Goal: Task Accomplishment & Management: Manage account settings

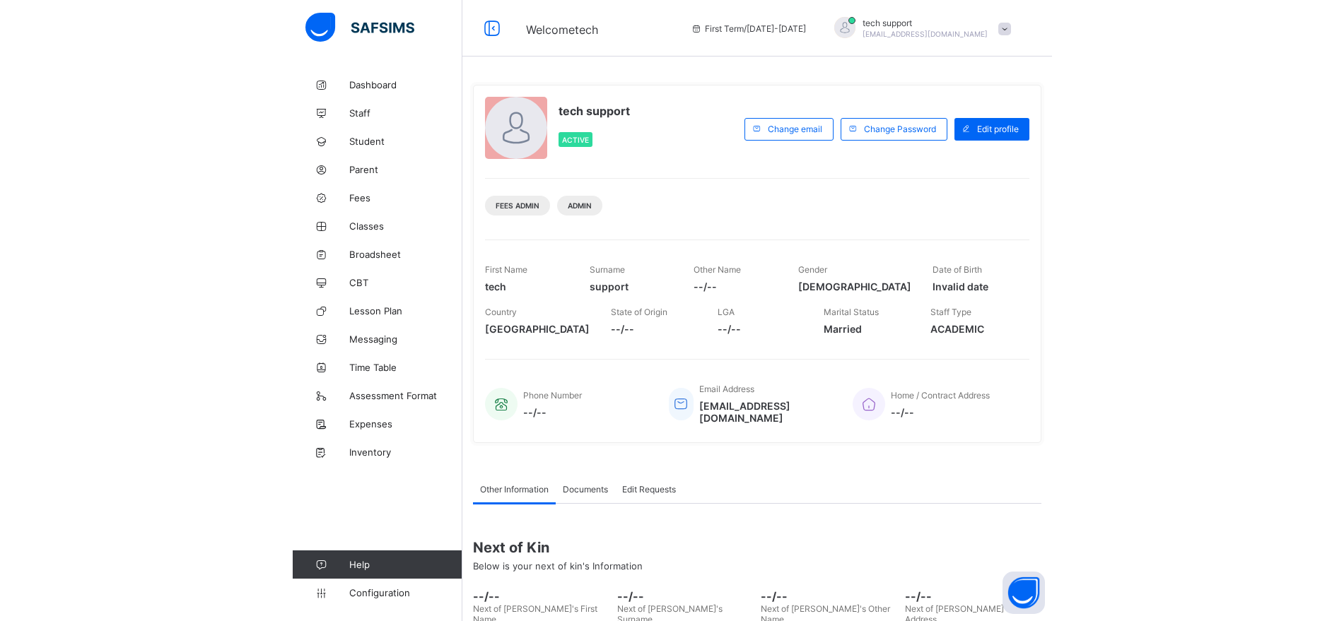
scroll to position [112, 0]
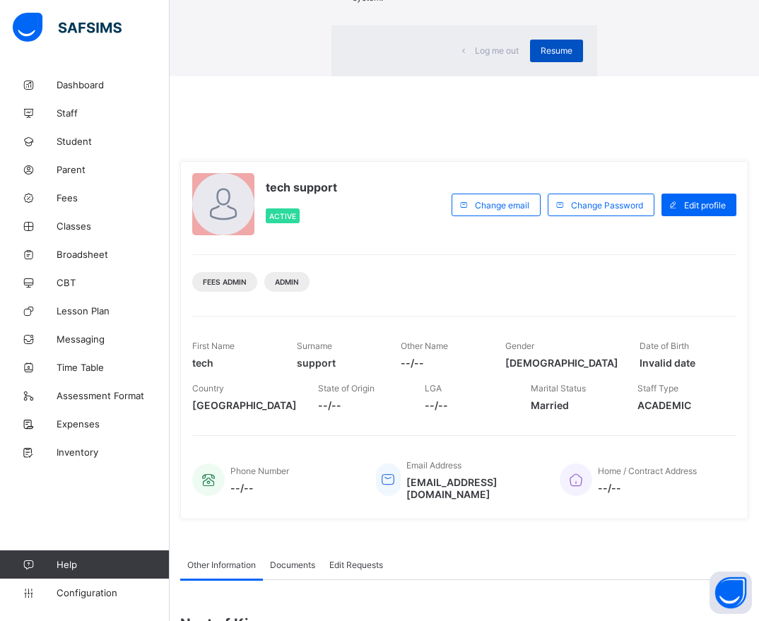
click at [541, 56] on span "Resume" at bounding box center [557, 50] width 32 height 11
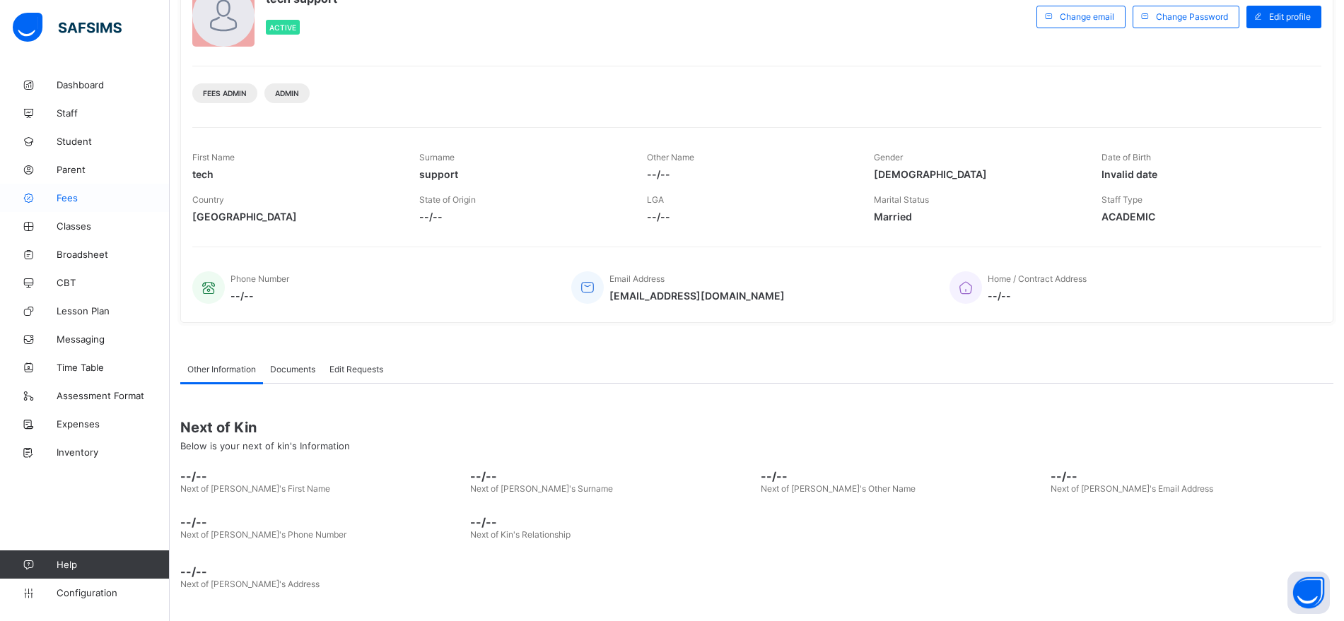
click at [64, 202] on span "Fees" at bounding box center [113, 197] width 113 height 11
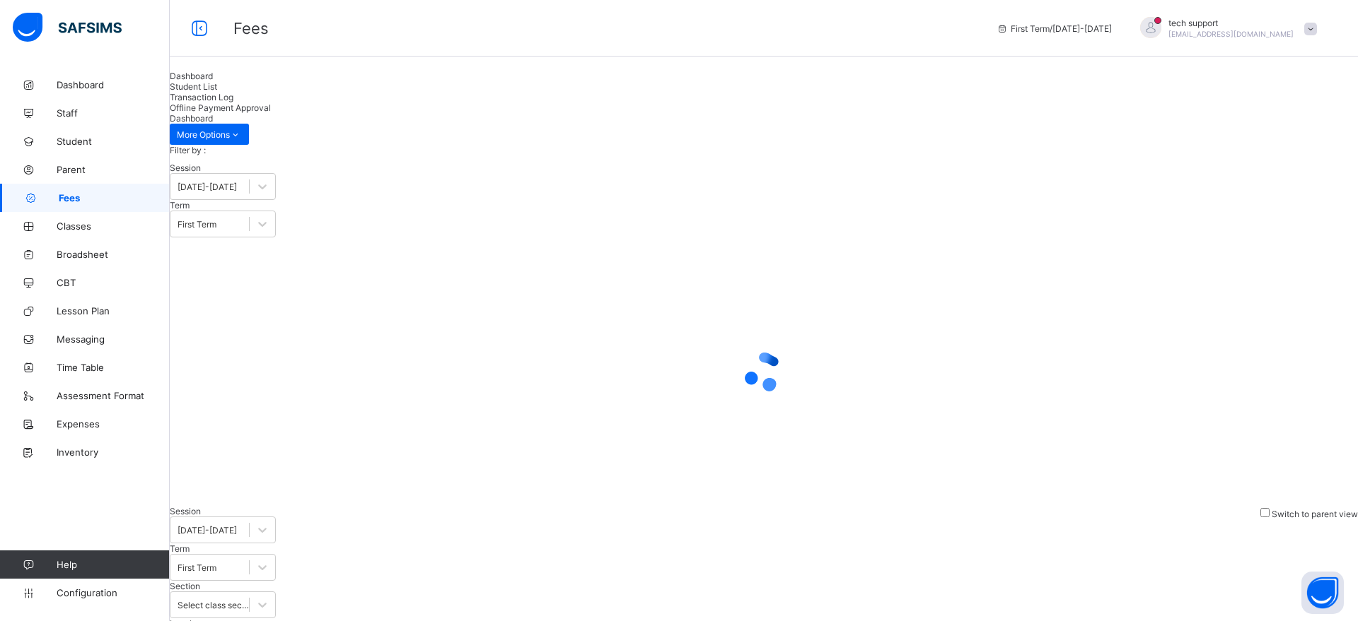
click at [217, 92] on span "Student List" at bounding box center [193, 86] width 47 height 11
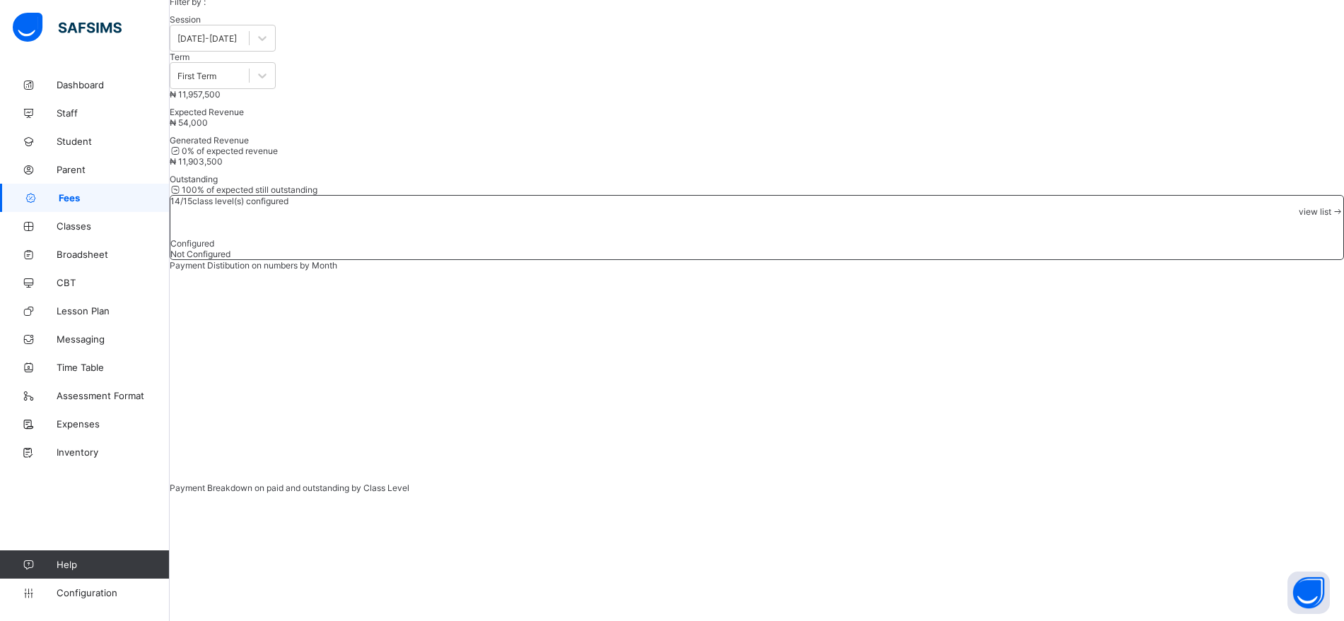
scroll to position [144, 0]
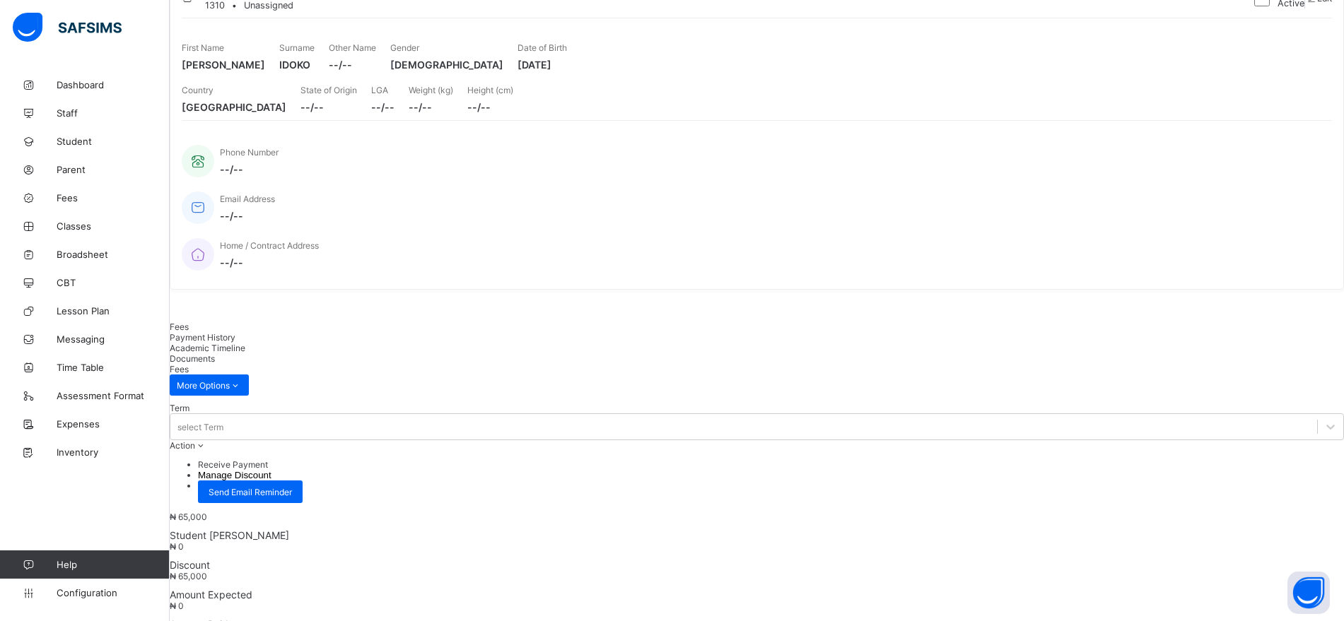
scroll to position [221, 0]
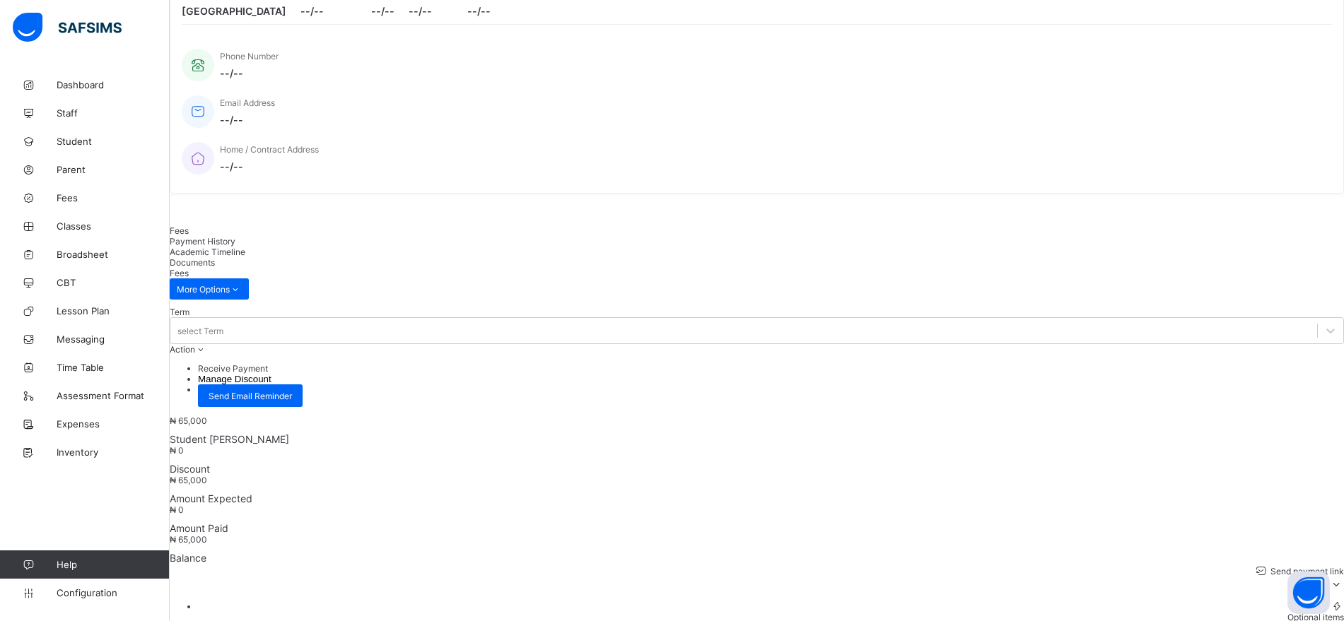
click at [272, 374] on button "Manage Discount" at bounding box center [235, 379] width 74 height 11
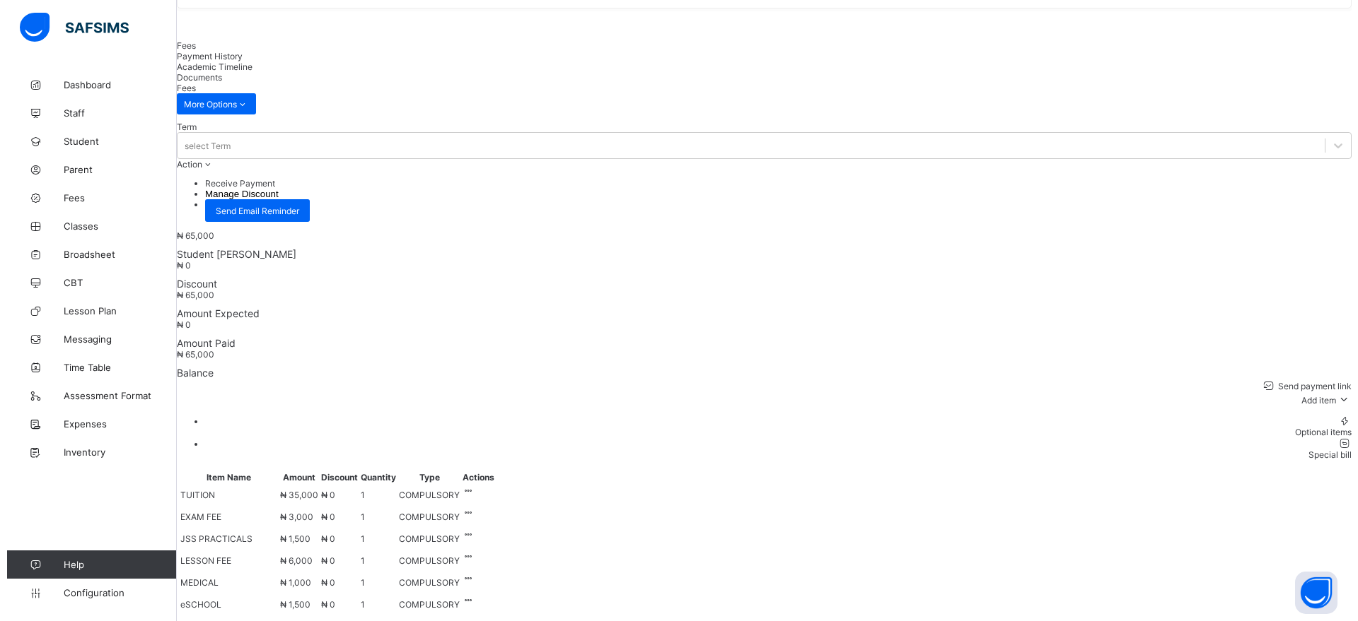
scroll to position [408, 0]
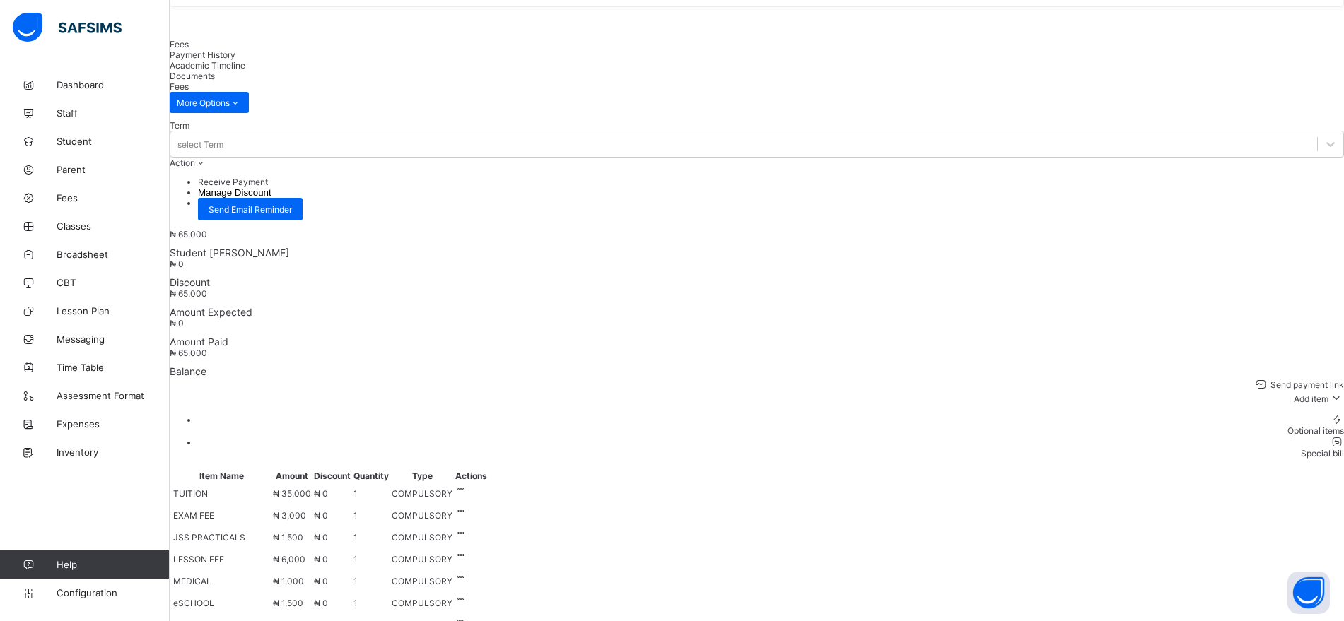
click at [272, 187] on button "Manage Discount" at bounding box center [235, 192] width 74 height 11
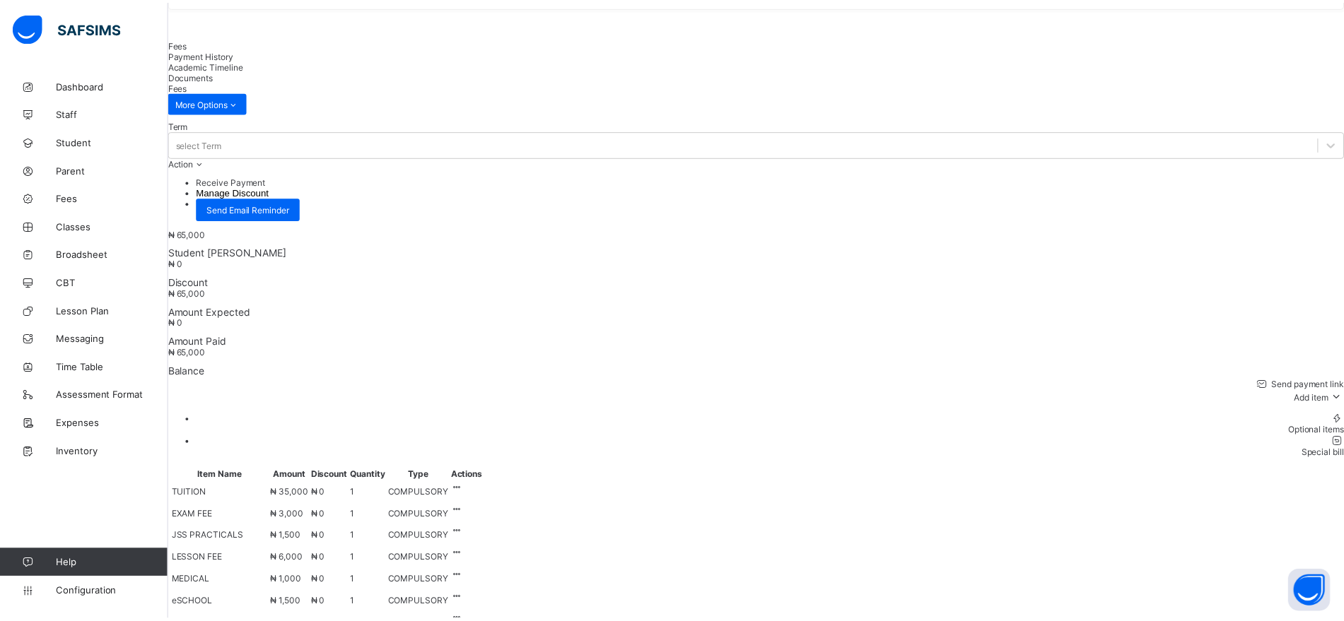
scroll to position [0, 0]
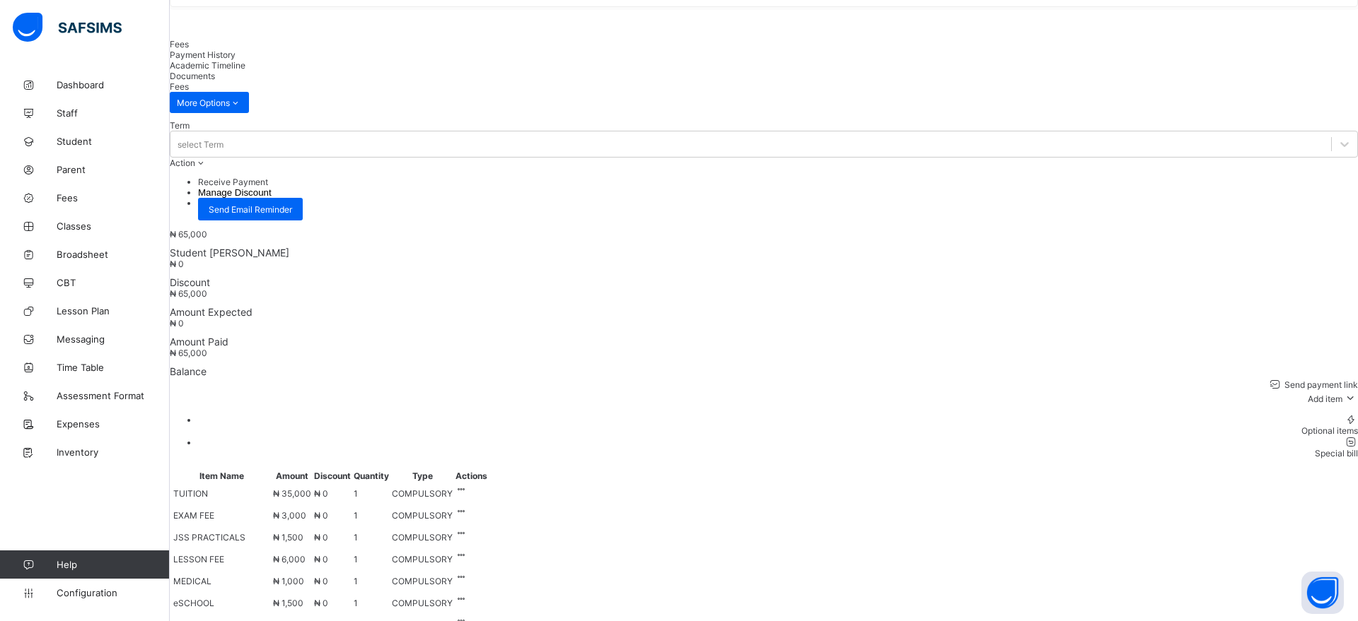
type input "***"
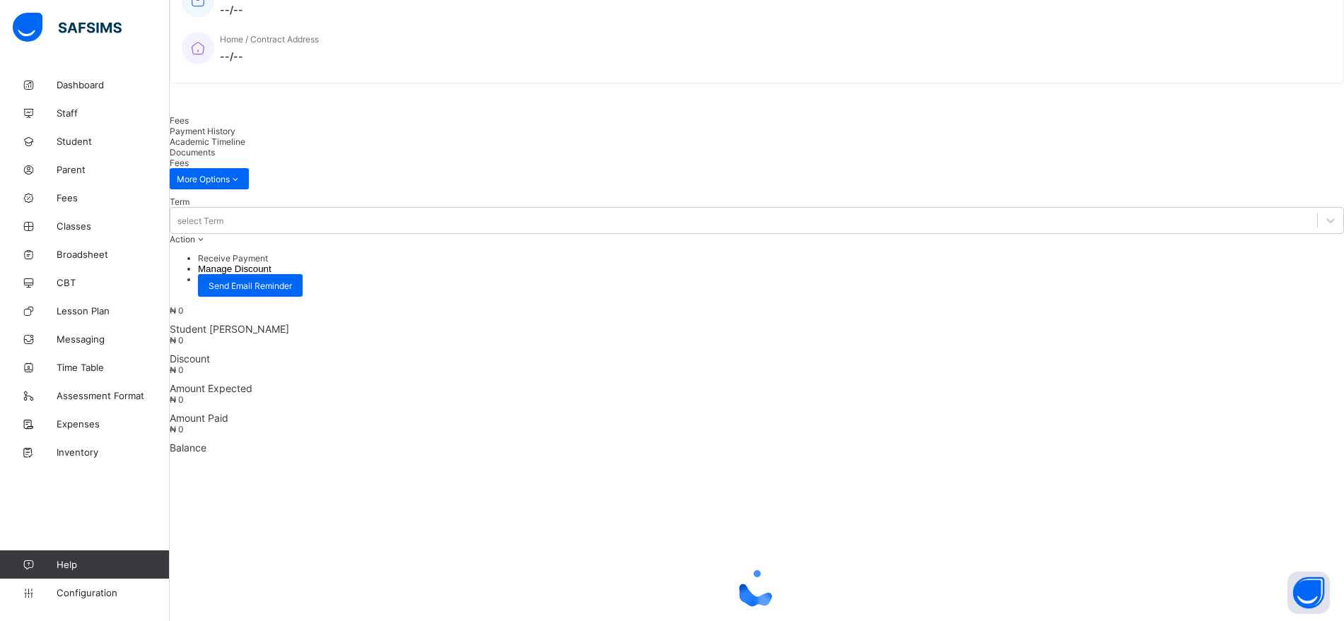
scroll to position [408, 0]
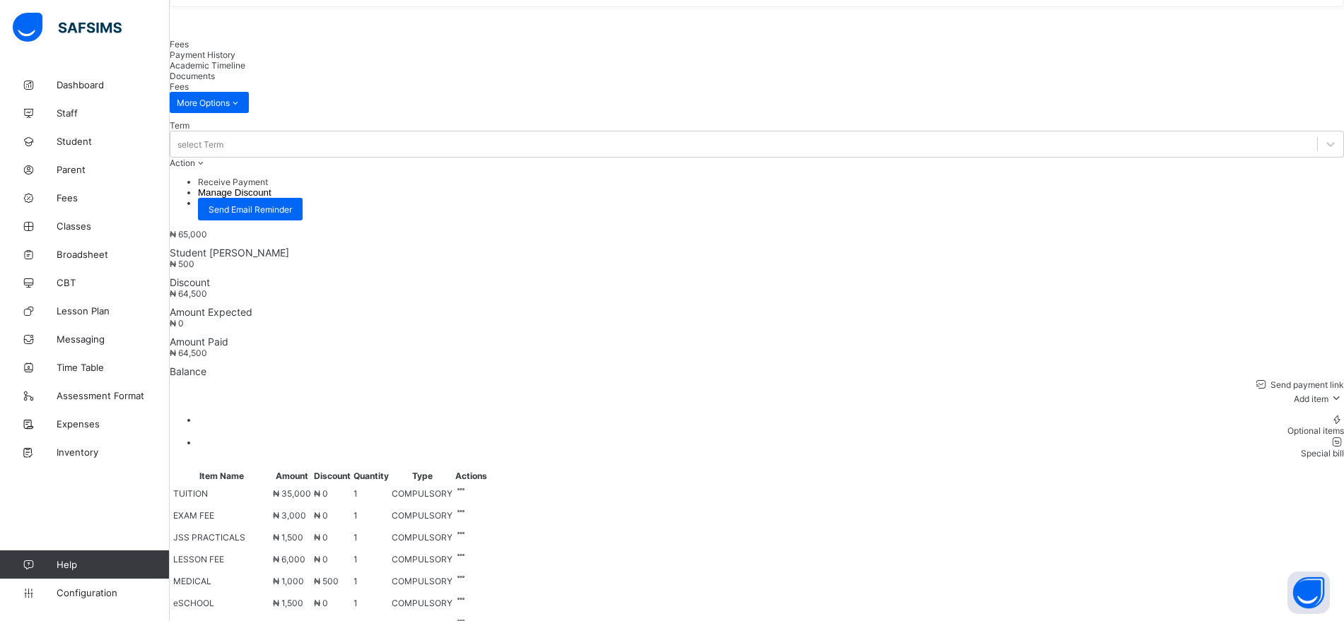
click at [272, 187] on button "Manage Discount" at bounding box center [235, 192] width 74 height 11
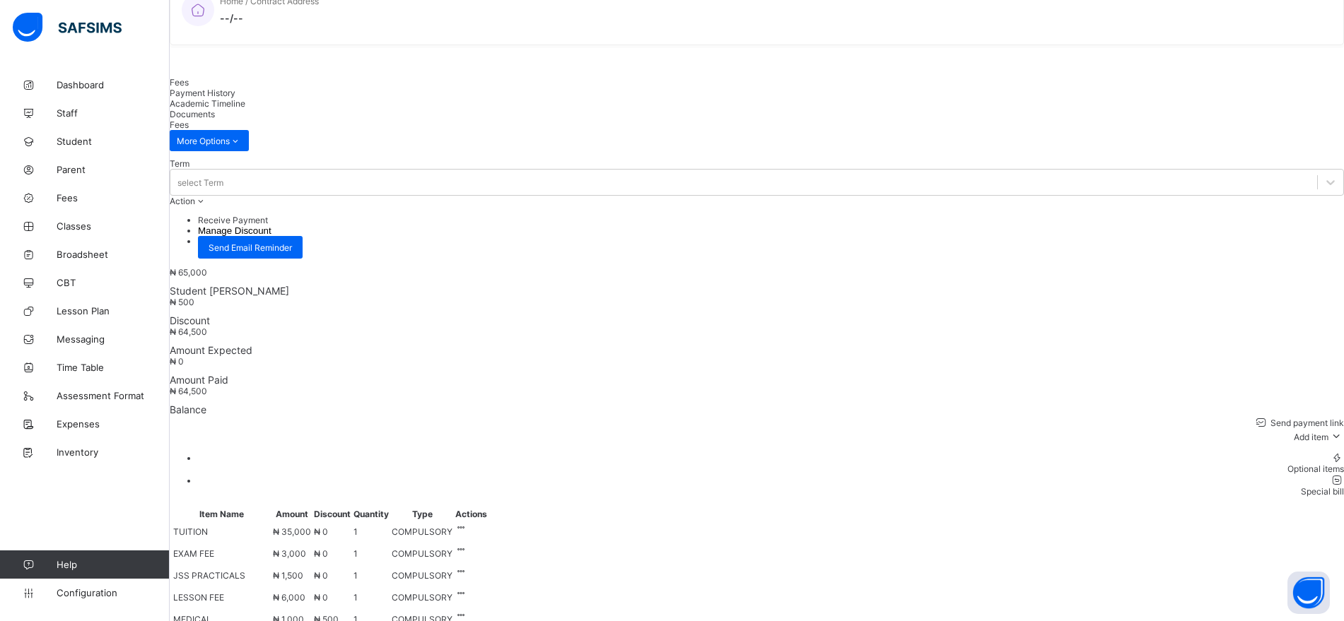
scroll to position [369, 0]
click at [772, 216] on li "Receive Payment" at bounding box center [771, 221] width 1146 height 11
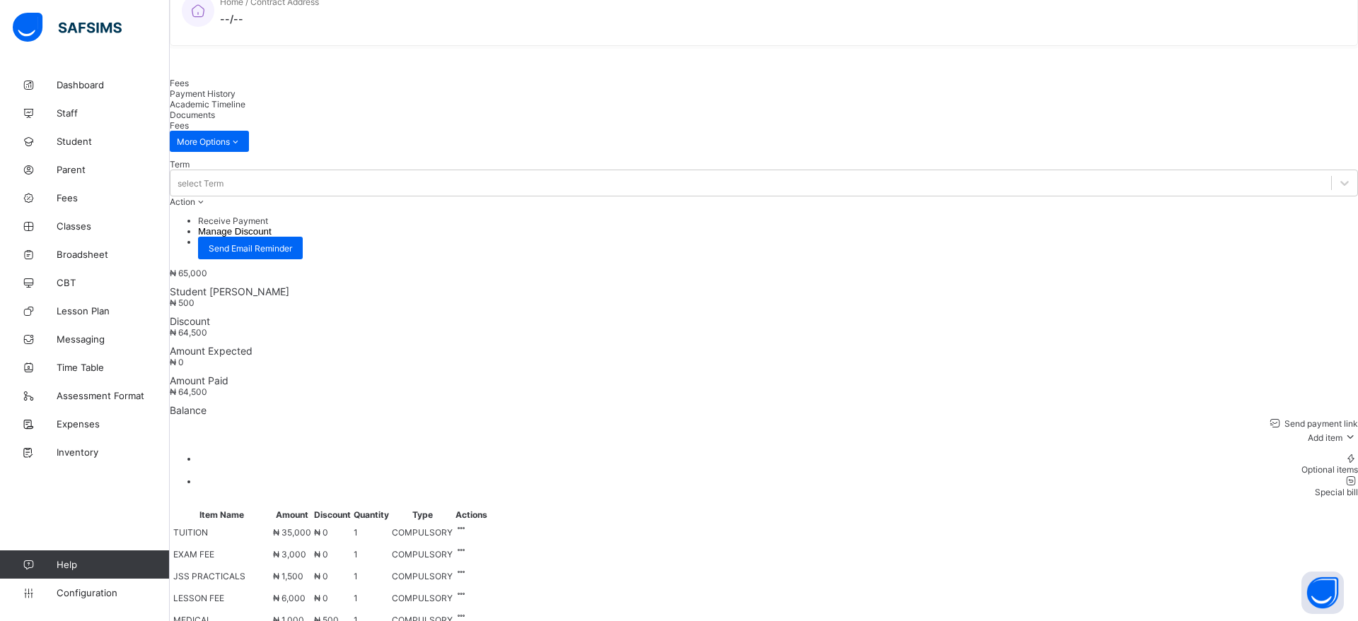
type input "********"
type input "**********"
type input "********"
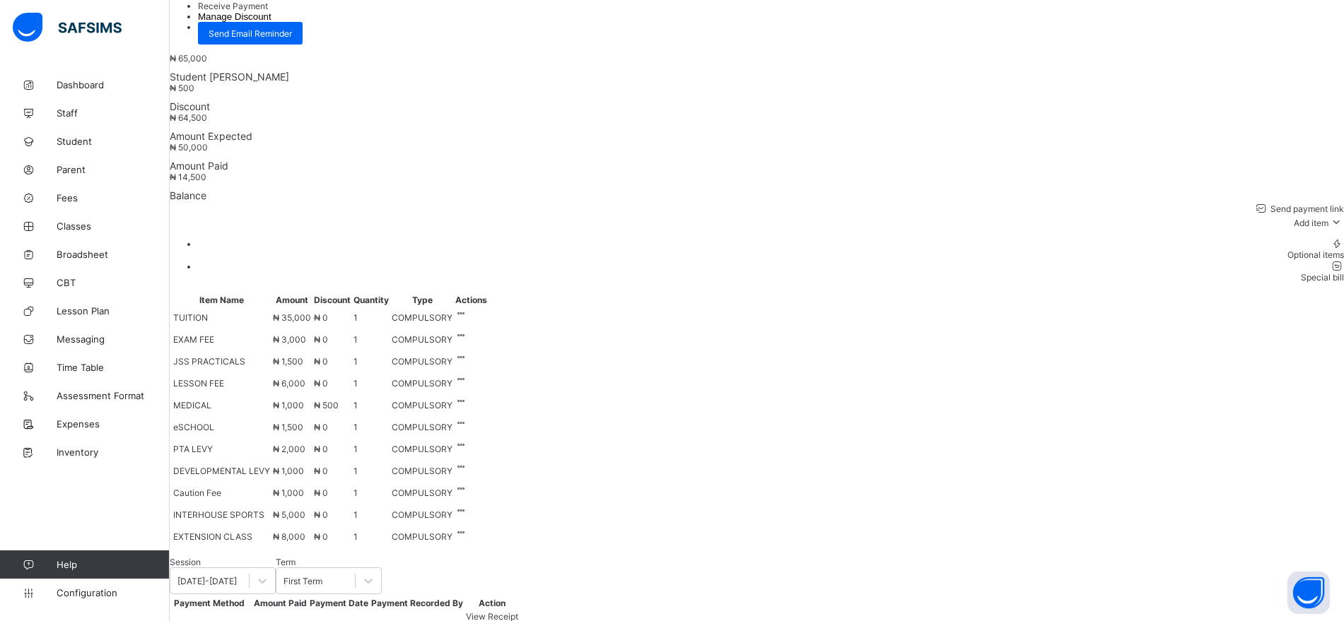
scroll to position [585, 0]
click at [467, 395] on icon at bounding box center [461, 400] width 12 height 11
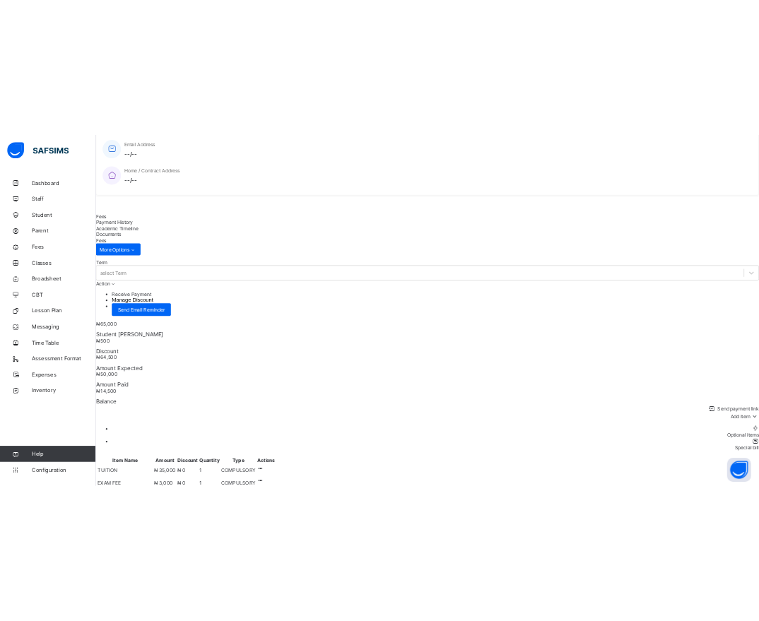
scroll to position [305, 0]
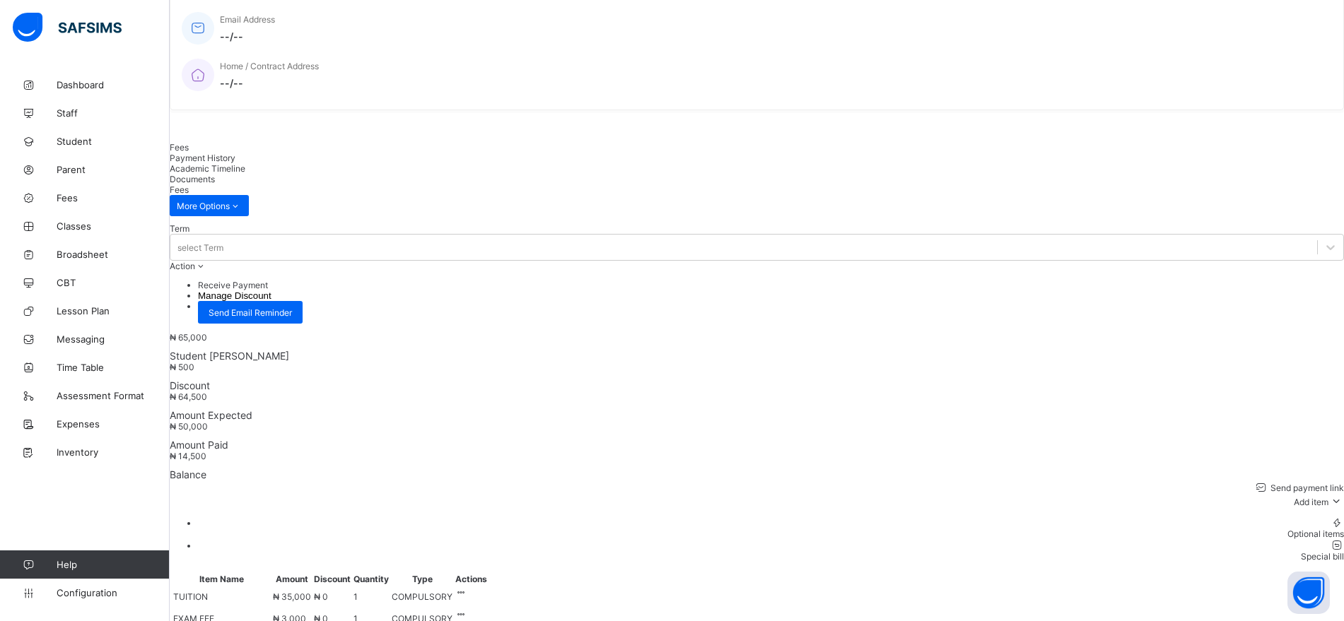
click at [272, 291] on button "Manage Discount" at bounding box center [235, 296] width 74 height 11
type input "*"
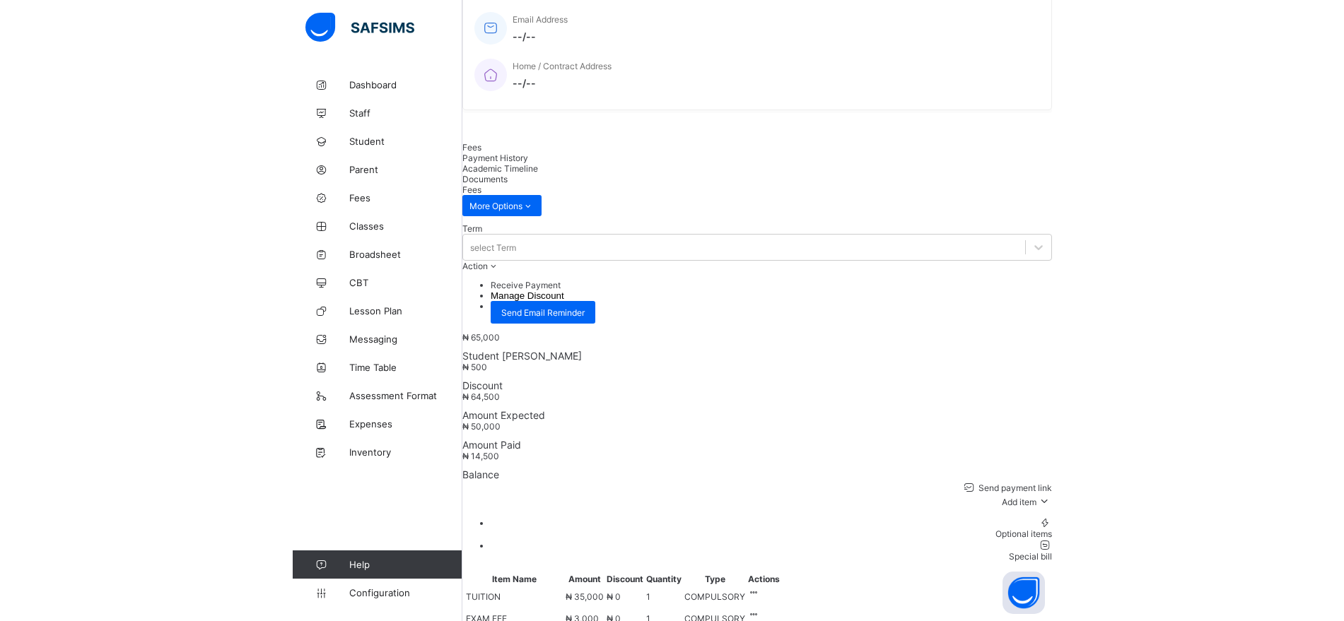
scroll to position [127, 0]
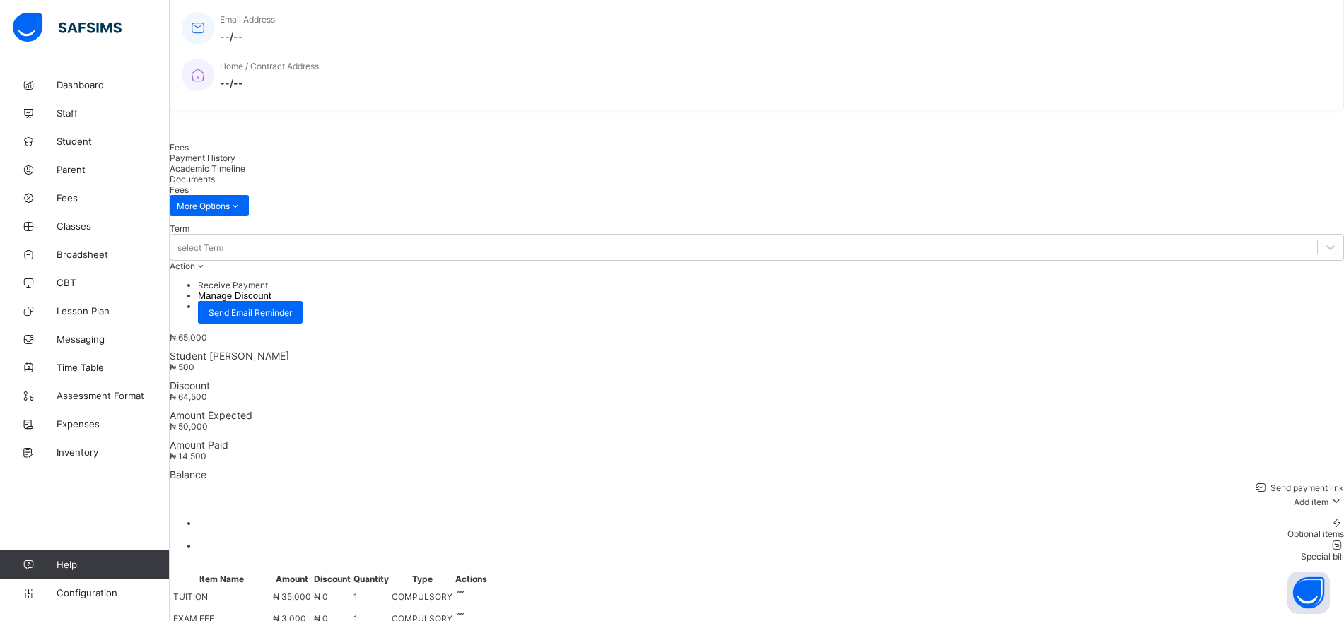
scroll to position [122, 0]
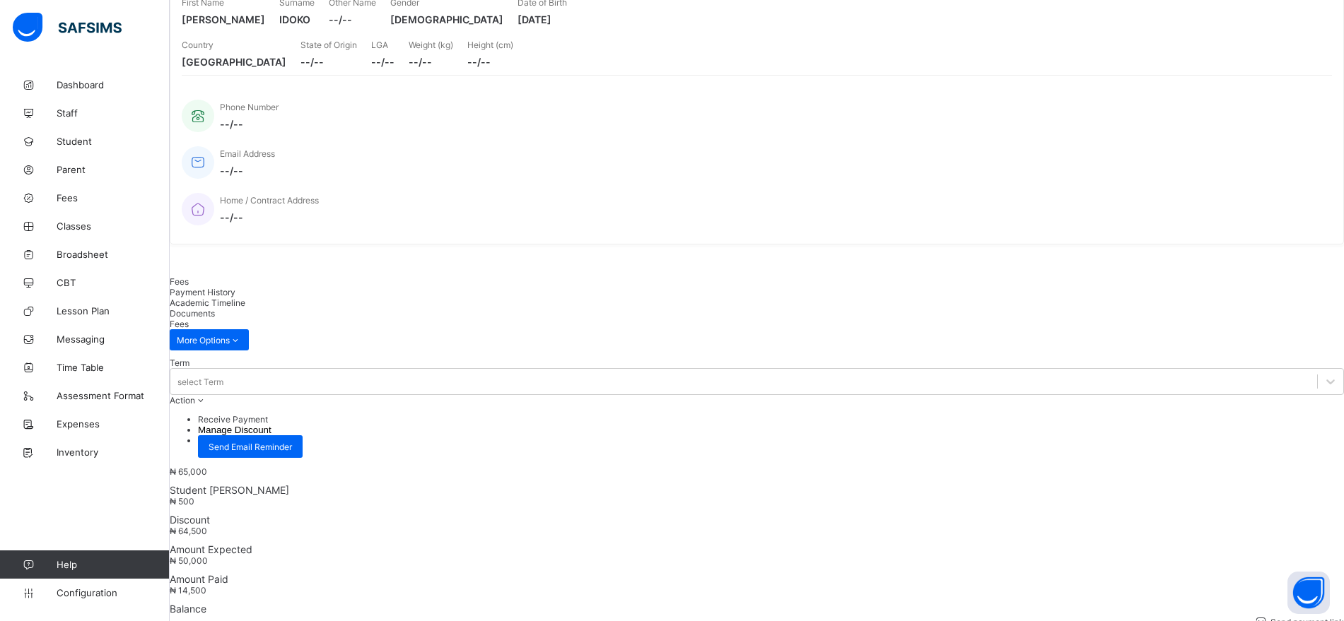
scroll to position [168, 0]
click at [235, 296] on span "Payment History" at bounding box center [203, 294] width 66 height 11
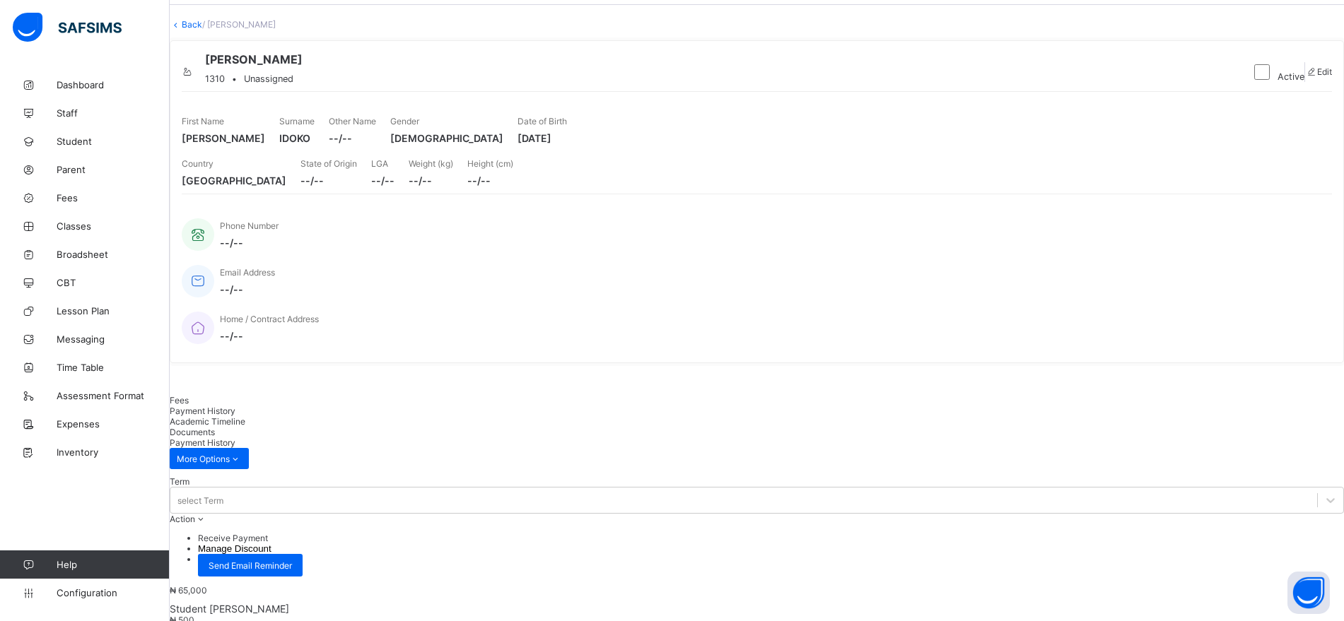
click at [189, 406] on span "Fees" at bounding box center [179, 400] width 19 height 11
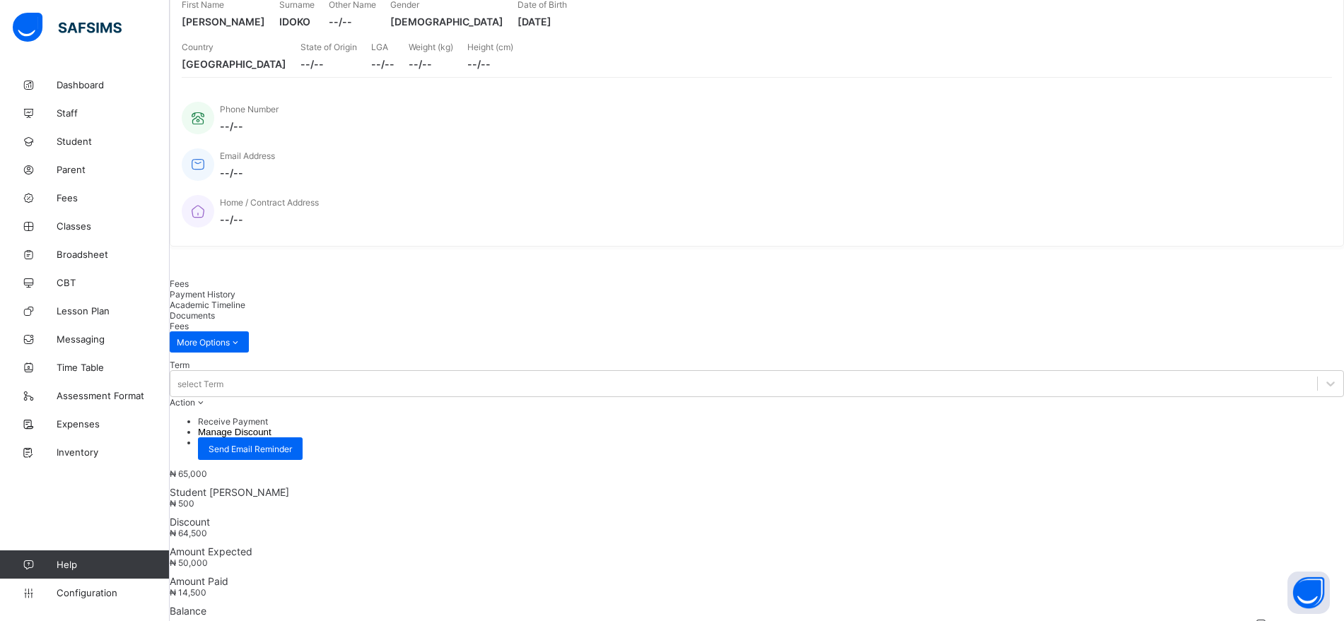
scroll to position [0, 0]
